Goal: Communication & Community: Answer question/provide support

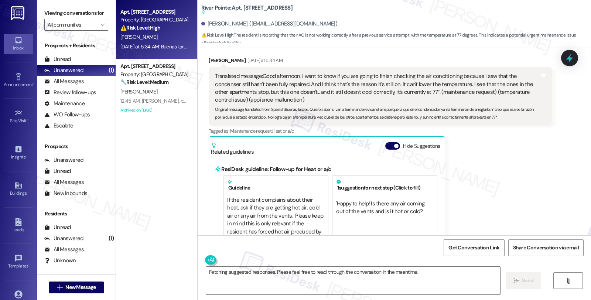
scroll to position [3679, 0]
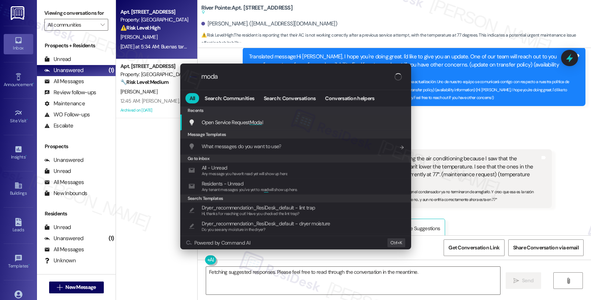
type input "modal"
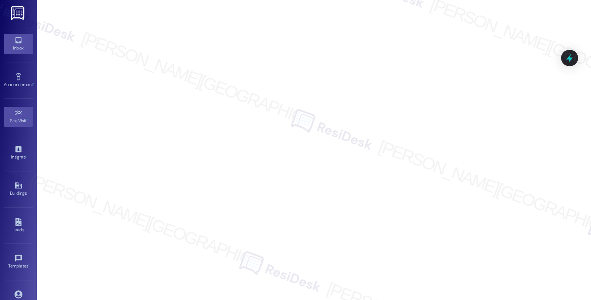
click at [13, 32] on div "Inbox Go to Inbox" at bounding box center [19, 44] width 30 height 36
click at [17, 38] on icon at bounding box center [18, 40] width 8 height 8
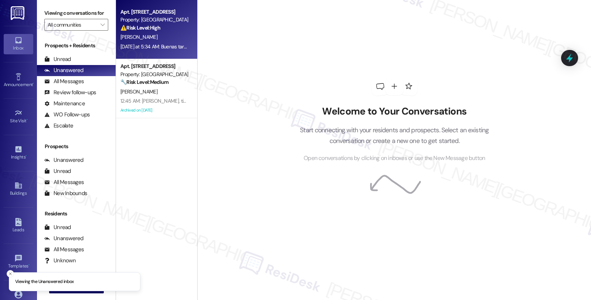
click at [166, 39] on div "[PERSON_NAME]" at bounding box center [155, 36] width 70 height 9
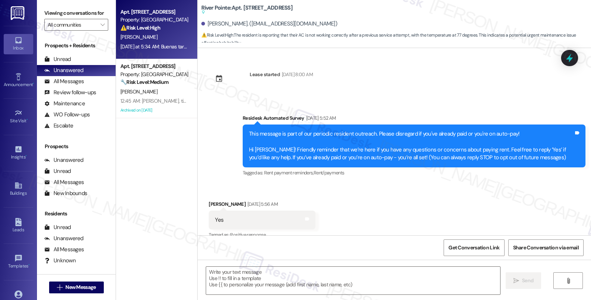
type textarea "Fetching suggested responses. Please feel free to read through the conversation…"
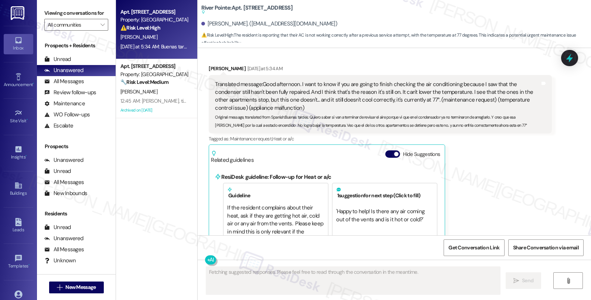
scroll to position [3721, 0]
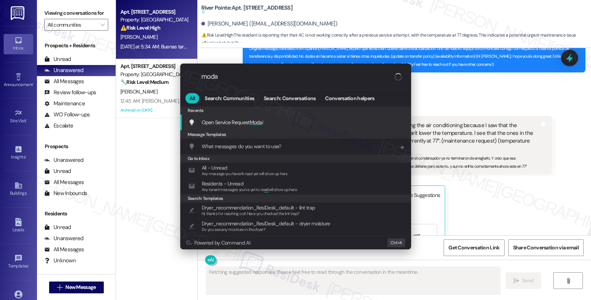
type input "modal"
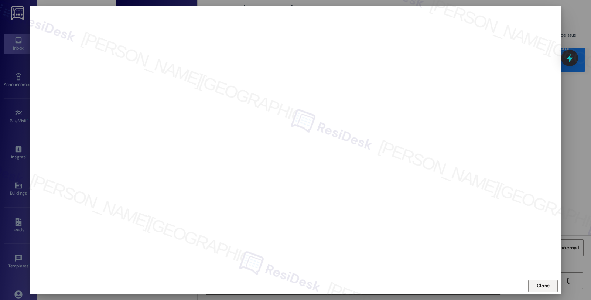
click at [538, 287] on span "Close" at bounding box center [542, 286] width 13 height 8
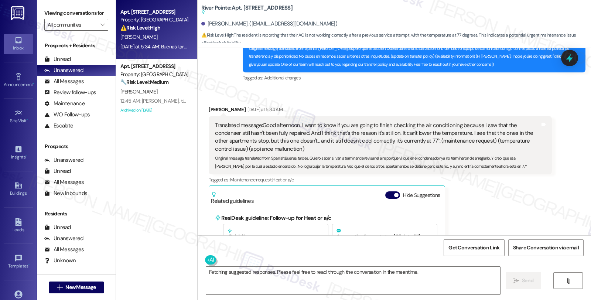
click at [209, 106] on div "[PERSON_NAME] [DATE] at 5:34 AM" at bounding box center [380, 111] width 343 height 10
copy div "Erbin"
click at [206, 274] on textarea "Fetching suggested responses. Please feel free to read through the conversation…" at bounding box center [353, 280] width 294 height 28
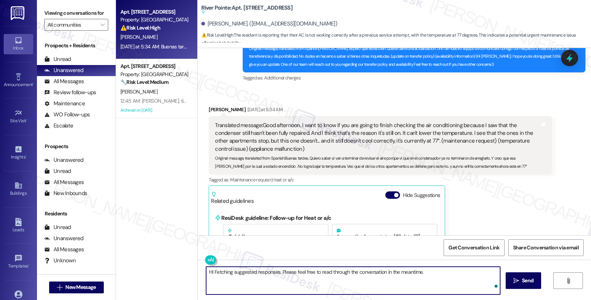
paste textarea "Erbin"
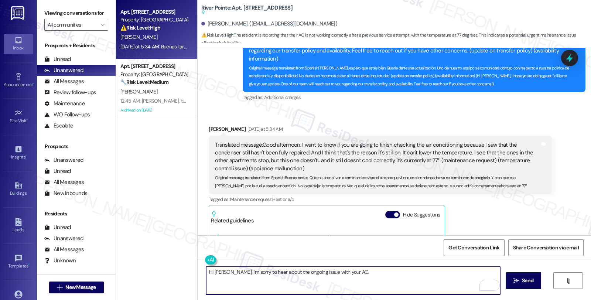
scroll to position [3762, 0]
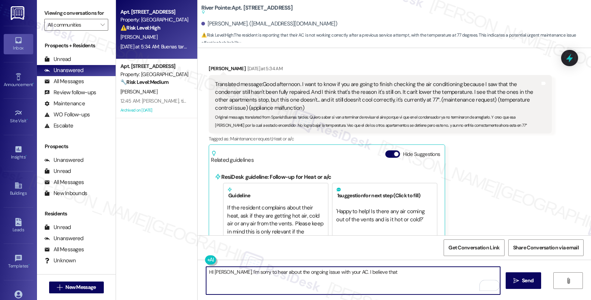
click at [383, 271] on textarea "HI [PERSON_NAME], I'm sorry to hear about the ongoing issue with your AC. I bel…" at bounding box center [353, 280] width 294 height 28
click at [385, 272] on textarea "HI [PERSON_NAME], I'm sorry to hear about the ongoing issue with your AC. I bel…" at bounding box center [353, 280] width 294 height 28
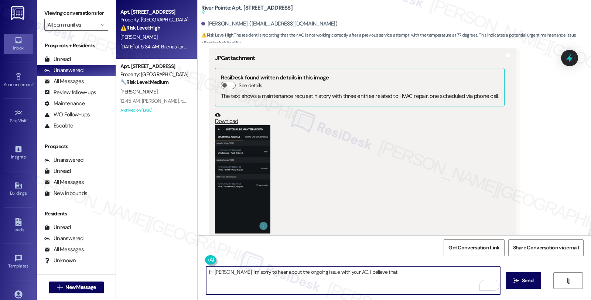
scroll to position [3023, 0]
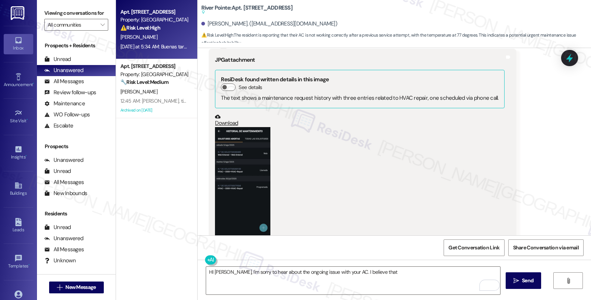
click at [247, 166] on button "Zoom image" at bounding box center [242, 181] width 55 height 108
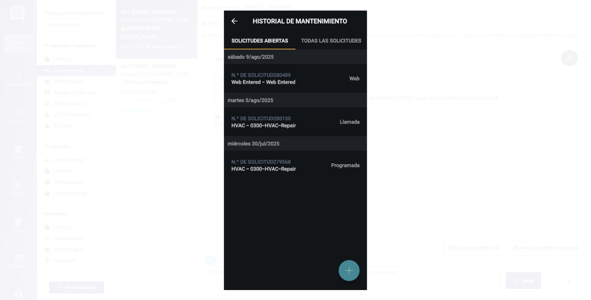
click at [374, 165] on button "Unzoom image" at bounding box center [295, 150] width 591 height 300
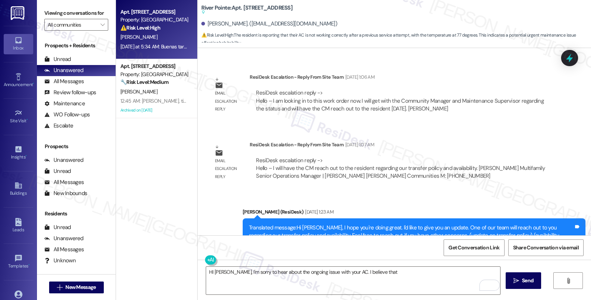
scroll to position [3515, 0]
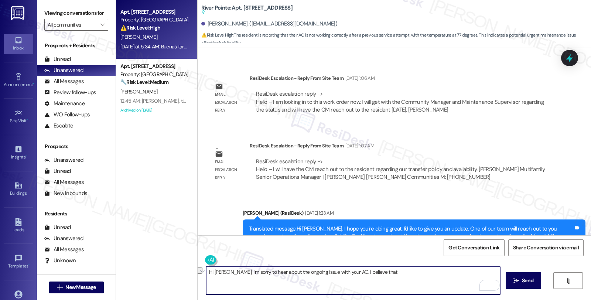
drag, startPoint x: 338, startPoint y: 271, endPoint x: 394, endPoint y: 271, distance: 55.4
click at [394, 271] on textarea "HI [PERSON_NAME], I'm sorry to hear about the ongoing issue with your AC. I bel…" at bounding box center [353, 280] width 294 height 28
drag, startPoint x: 339, startPoint y: 272, endPoint x: 397, endPoint y: 274, distance: 58.3
click at [397, 274] on textarea "HI [PERSON_NAME], I'm sorry to hear about the ongoing issue with your AC. I bel…" at bounding box center [353, 280] width 294 height 28
click at [340, 271] on textarea "HI [PERSON_NAME], I'm sorry to hear about the ongoing issue with your AC. Could…" at bounding box center [353, 280] width 294 height 28
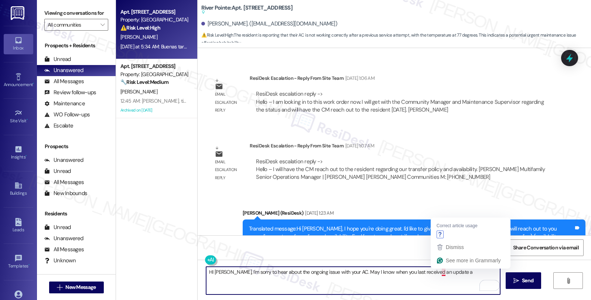
drag, startPoint x: 439, startPoint y: 272, endPoint x: 460, endPoint y: 273, distance: 21.1
click at [460, 273] on textarea "HI [PERSON_NAME], I'm sorry to hear about the ongoing issue with your AC. May I…" at bounding box center [353, 280] width 294 height 28
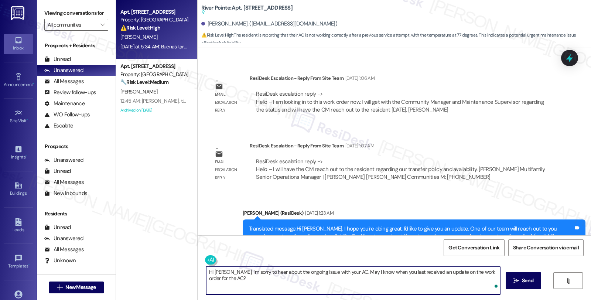
type textarea "HI [PERSON_NAME], I'm sorry to hear about the ongoing issue with your AC. May I…"
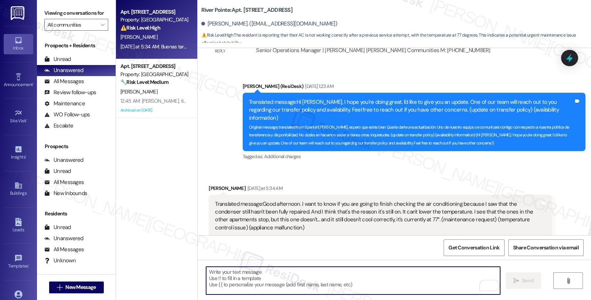
scroll to position [3644, 0]
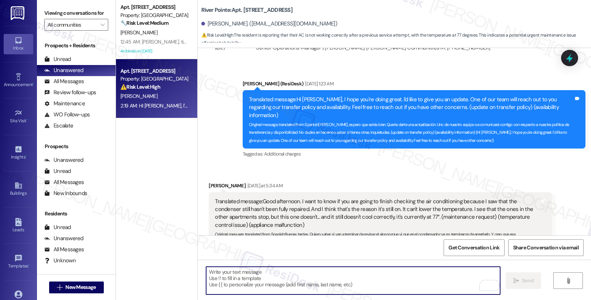
drag, startPoint x: 228, startPoint y: 278, endPoint x: 189, endPoint y: 270, distance: 40.0
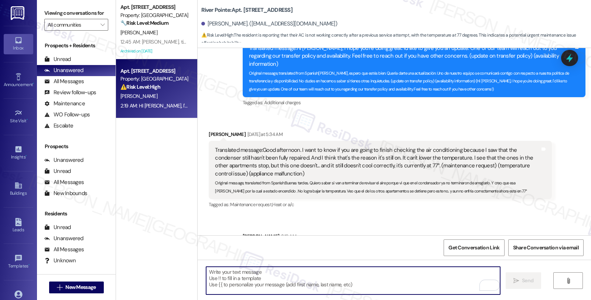
scroll to position [3696, 0]
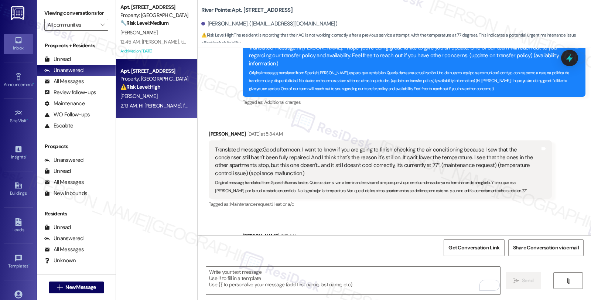
drag, startPoint x: 252, startPoint y: 220, endPoint x: 590, endPoint y: 220, distance: 338.1
click at [590, 220] on div "Lease started [DATE] 8:00 AM Survey, sent via SMS Residesk Automated Survey [DA…" at bounding box center [393, 141] width 393 height 187
copy div "HI [PERSON_NAME], I'm sorry to hear about the ongoing issue with your AC. May I…"
click at [303, 287] on textarea "To enrich screen reader interactions, please activate Accessibility in Grammarl…" at bounding box center [353, 280] width 294 height 28
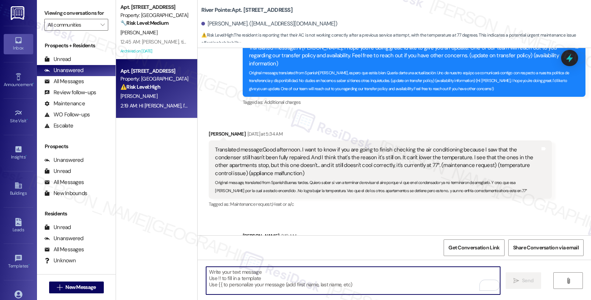
paste textarea "HI [PERSON_NAME], I'm sorry to hear about the ongoing issue with your AC. May I…"
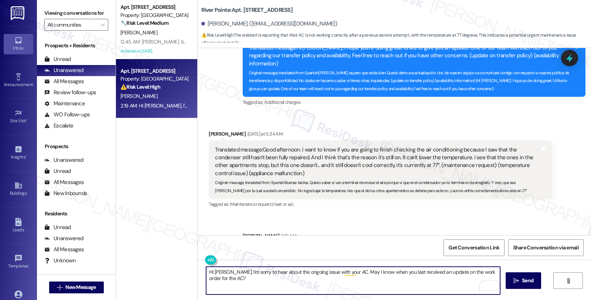
type textarea "HI [PERSON_NAME], I'm sorry to hear about the ongoing issue with your AC. May I…"
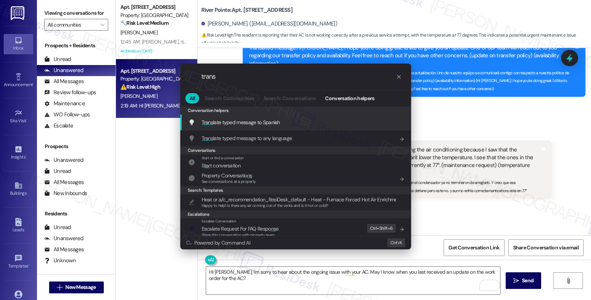
type input "trans"
click at [296, 122] on div "Trans late typed message to Spanish Add shortcut" at bounding box center [296, 122] width 216 height 8
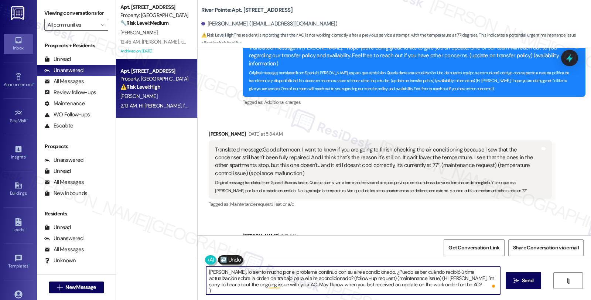
type textarea "[PERSON_NAME], lo siento mucho por el problema continuo con su aire acondiciona…"
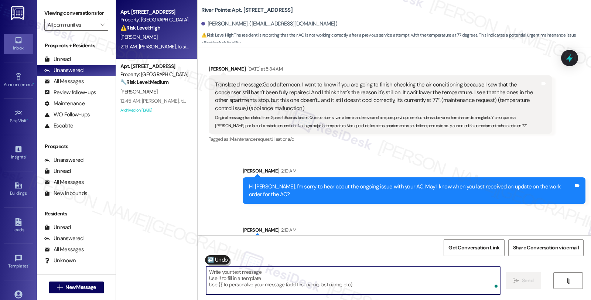
scroll to position [3763, 0]
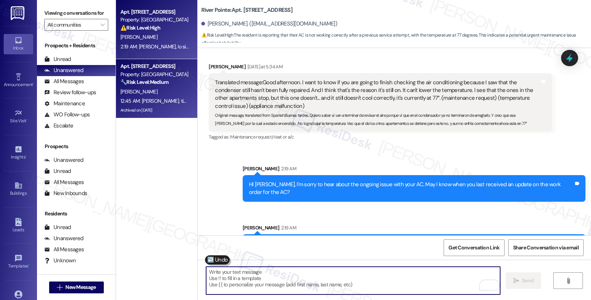
click at [171, 79] on div "🔧 Risk Level: Medium The conversation revolves around landscaping practices, sp…" at bounding box center [154, 82] width 68 height 8
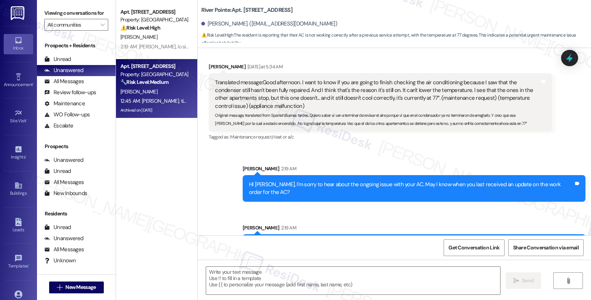
type textarea "Fetching suggested responses. Please feel free to read through the conversation…"
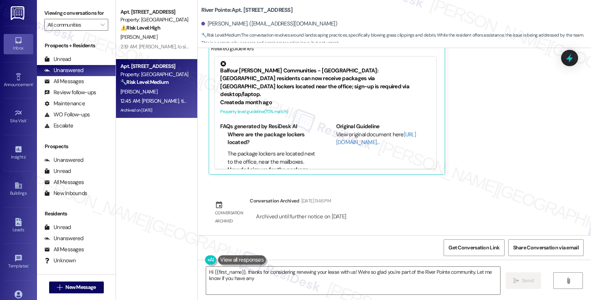
scroll to position [5006, 0]
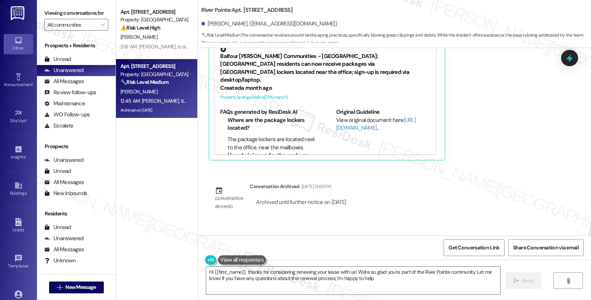
type textarea "Hi {{first_name}}, thanks for considering renewing your lease with us! We're so…"
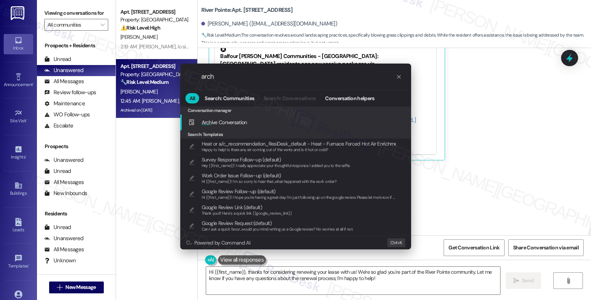
type input "arch"
click at [247, 123] on div "Arch ive Conversation Add shortcut" at bounding box center [296, 122] width 216 height 8
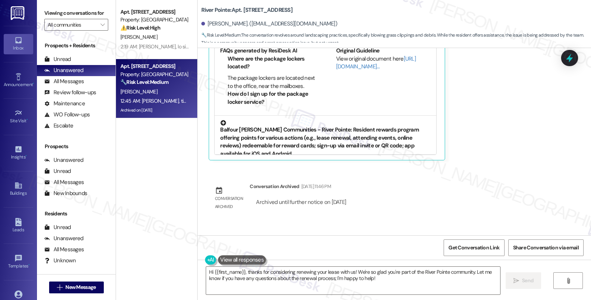
scroll to position [164, 0]
